Goal: Task Accomplishment & Management: Manage account settings

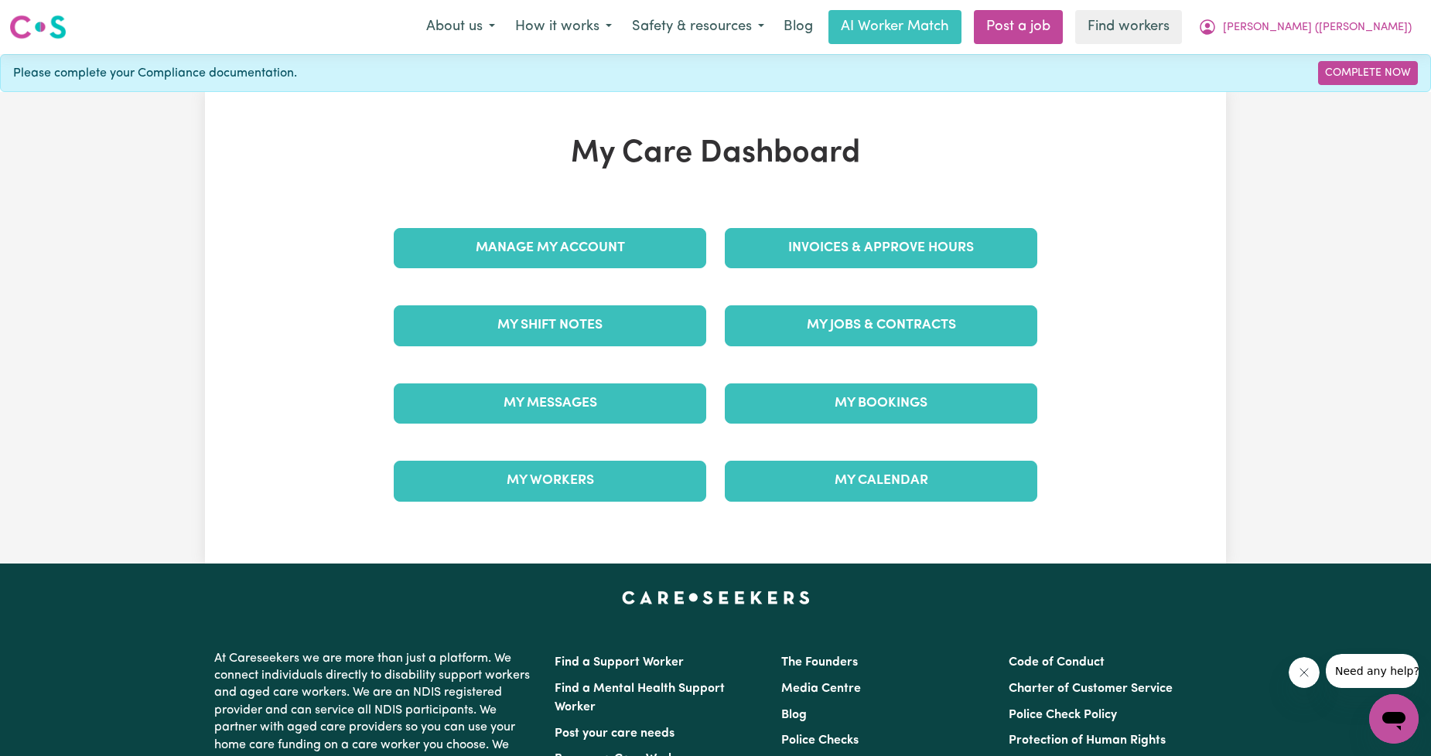
click at [798, 210] on div "My Care Dashboard Manage My Account Invoices & Approve Hours My Shift Notes My …" at bounding box center [715, 327] width 681 height 385
click at [814, 226] on div "Invoices & Approve Hours" at bounding box center [880, 248] width 331 height 77
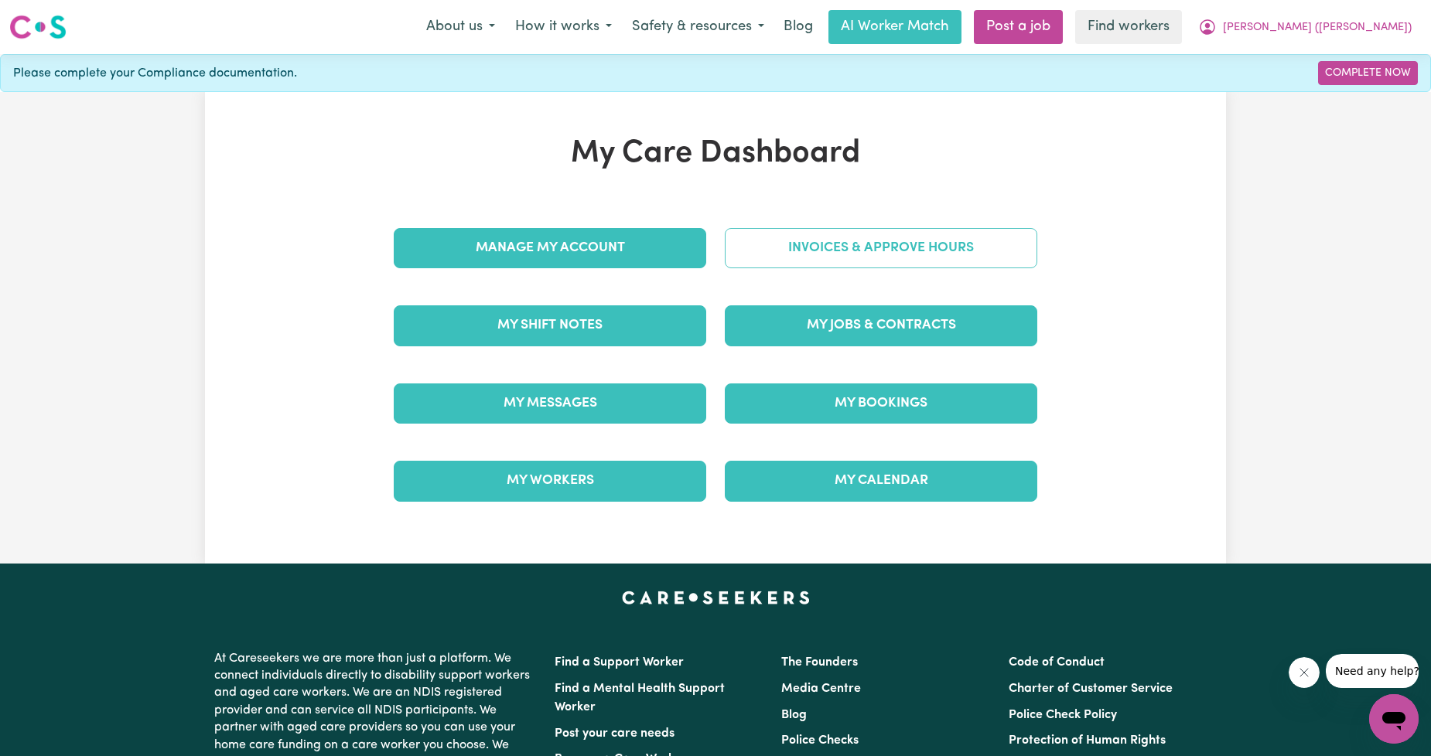
click at [814, 243] on link "Invoices & Approve Hours" at bounding box center [881, 248] width 312 height 40
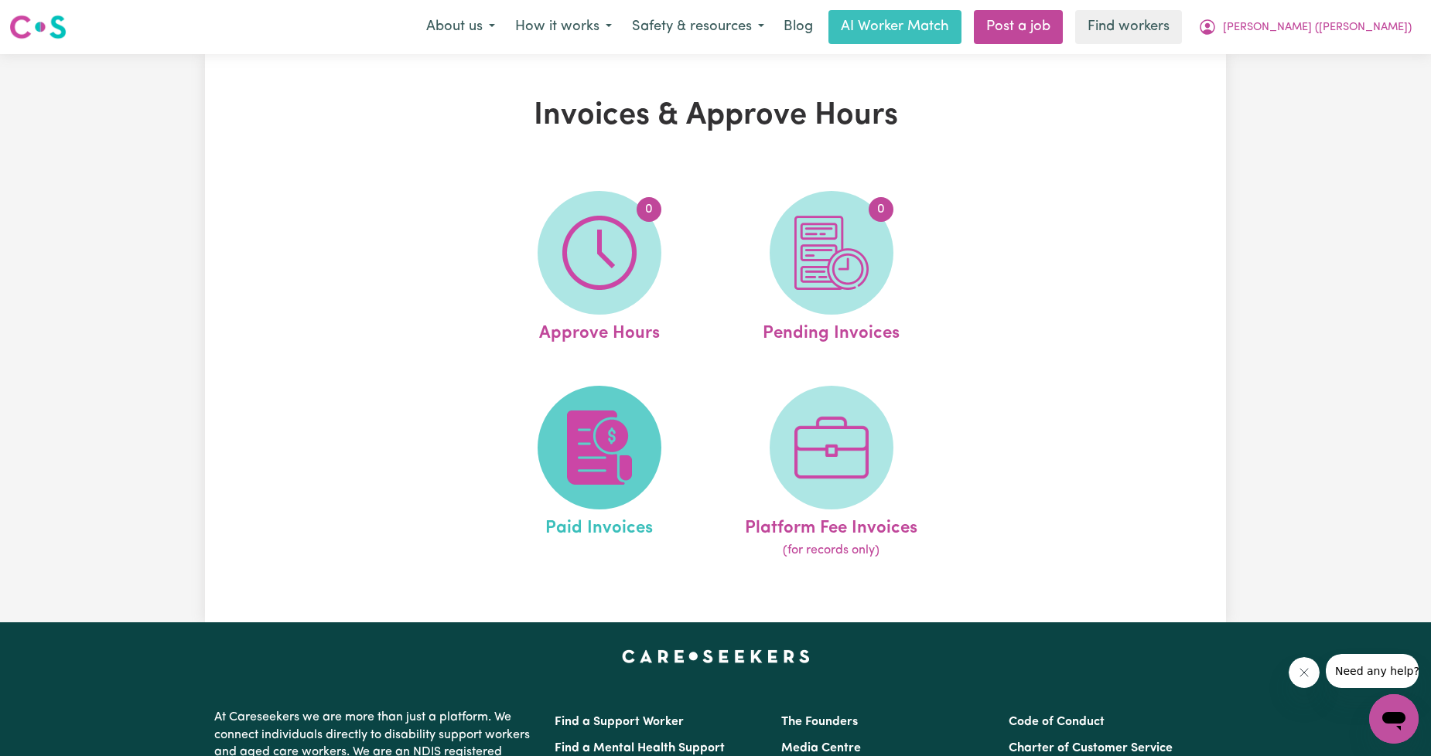
click at [643, 415] on span at bounding box center [600, 448] width 124 height 124
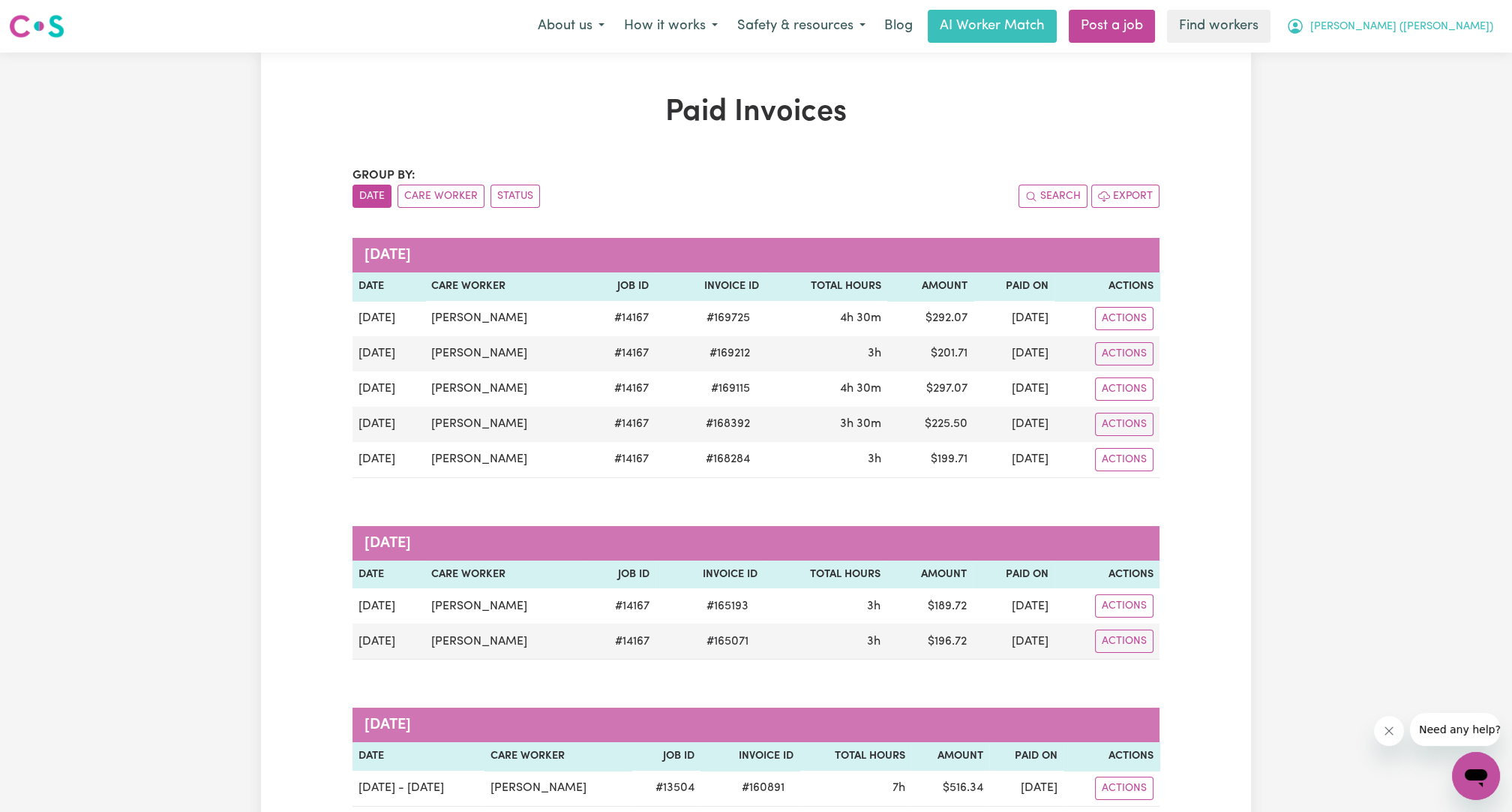
click at [1387, 37] on button "[PERSON_NAME] ([PERSON_NAME])" at bounding box center [1390, 26] width 227 height 31
click at [1387, 84] on link "Logout" at bounding box center [1443, 85] width 118 height 28
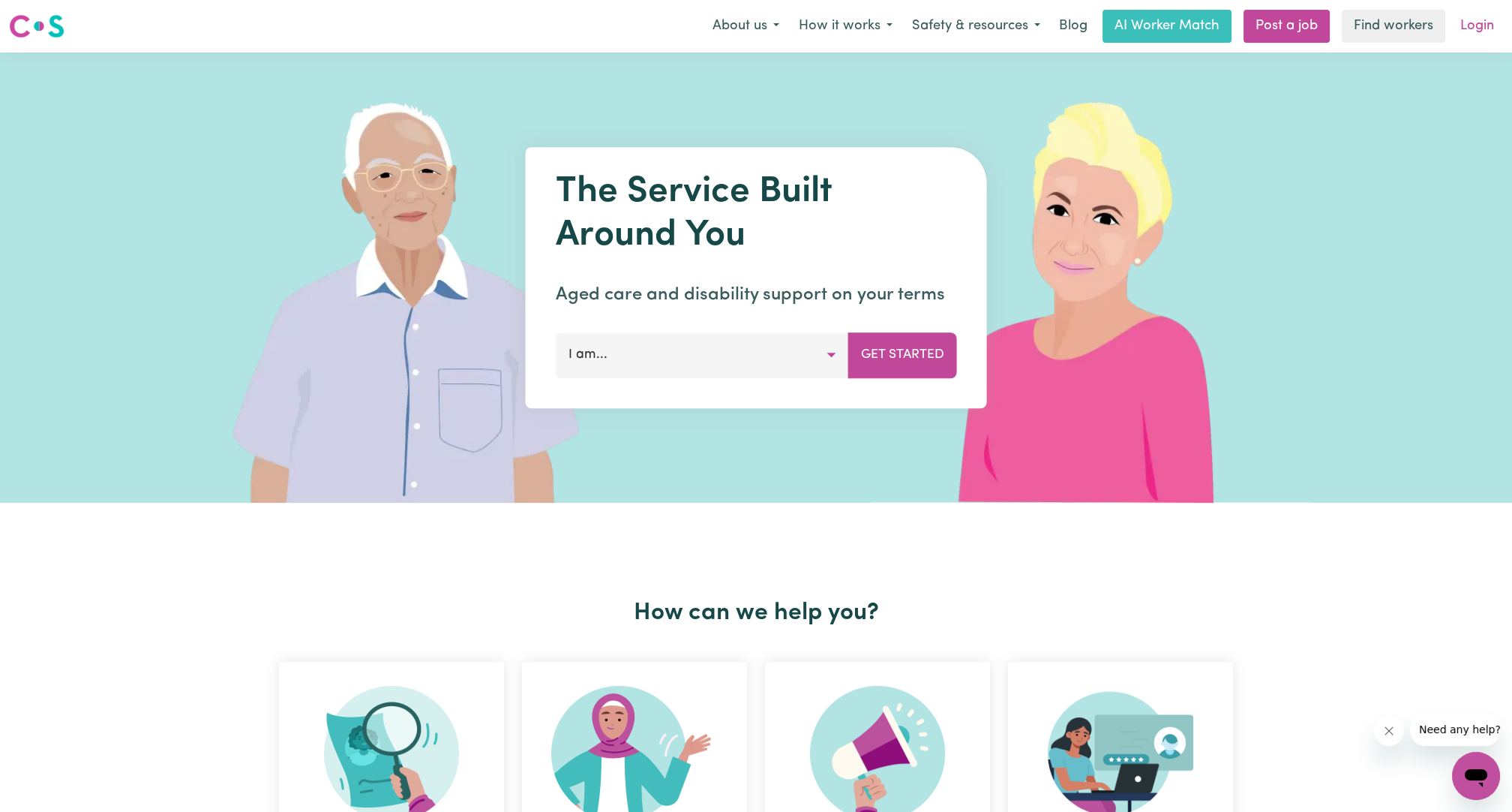
click at [1387, 38] on link "Login" at bounding box center [1477, 26] width 51 height 33
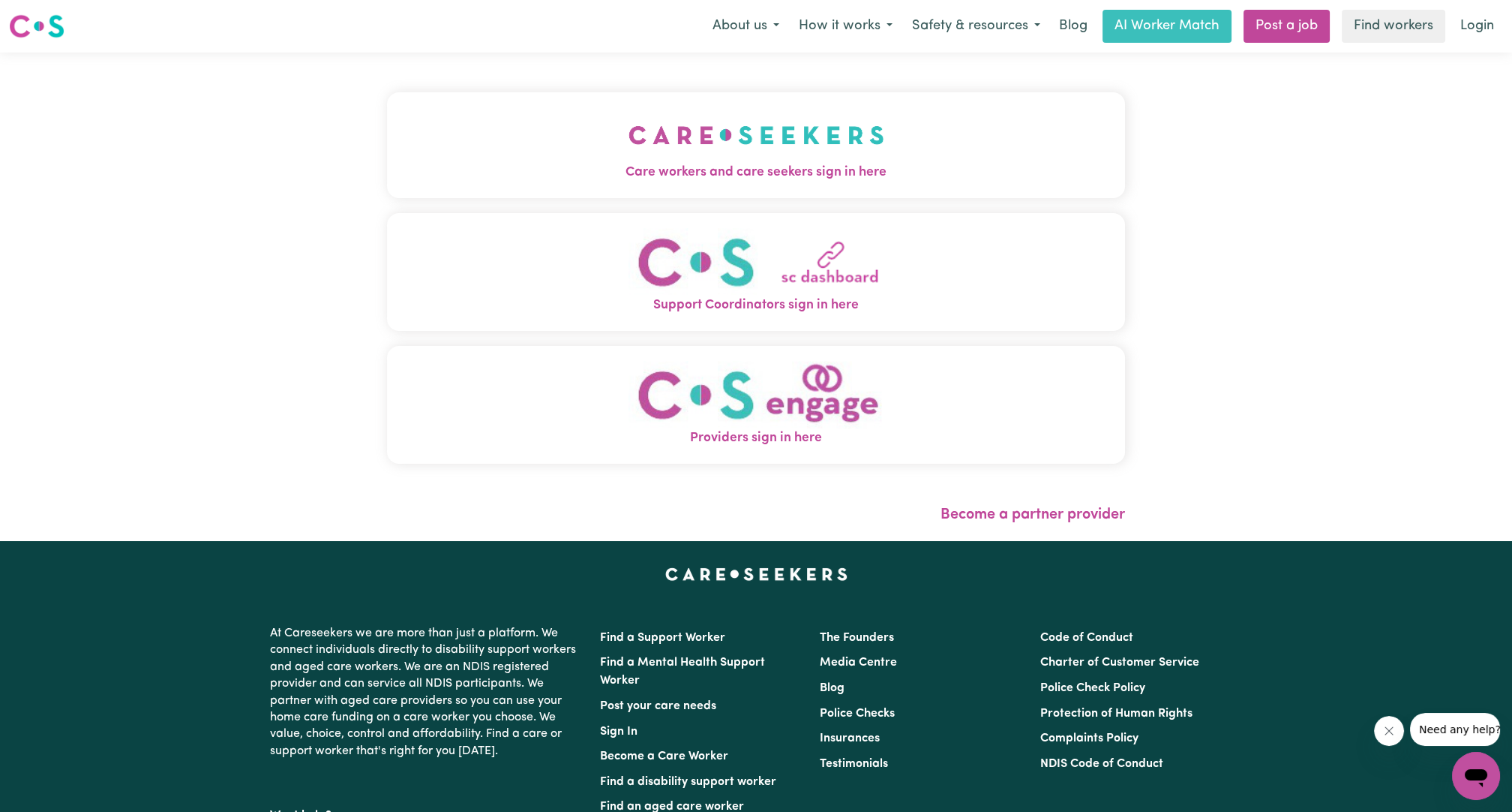
click at [836, 121] on button "Care workers and care seekers sign in here" at bounding box center [756, 145] width 738 height 105
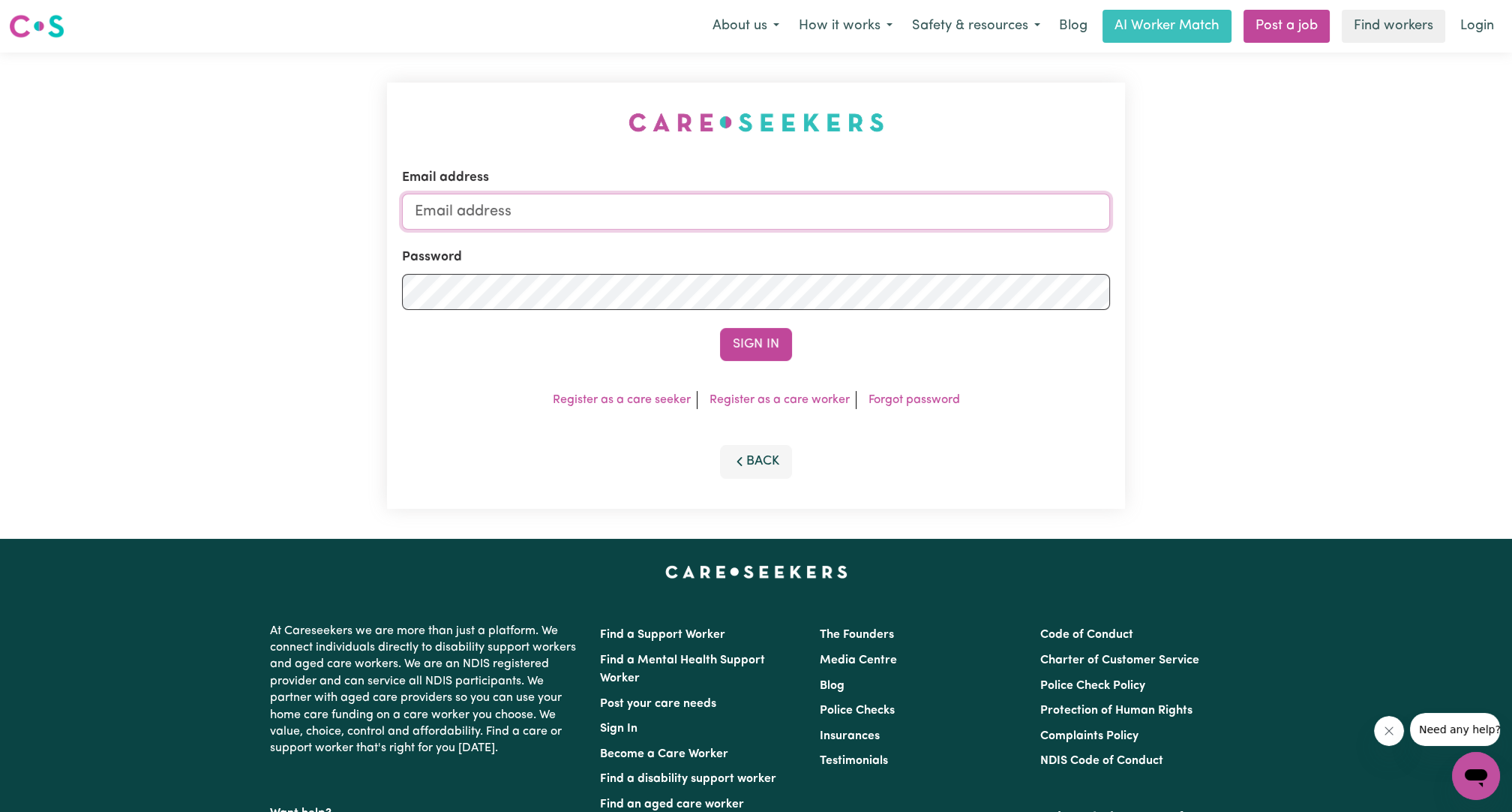
click at [792, 203] on input "Email address" at bounding box center [756, 211] width 708 height 36
drag, startPoint x: 492, startPoint y: 219, endPoint x: 849, endPoint y: 228, distance: 357.1
click at [849, 228] on input "[EMAIL_ADDRESS][PERSON_NAME][DOMAIN_NAME]" at bounding box center [756, 211] width 708 height 36
type input "[EMAIL_ADDRESS][DOMAIN_NAME]"
click at [765, 340] on button "Sign In" at bounding box center [756, 344] width 72 height 33
